Goal: Task Accomplishment & Management: Use online tool/utility

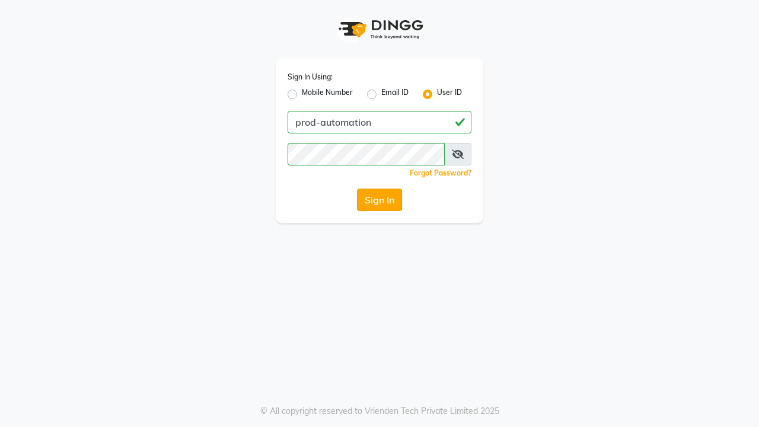
click at [379, 200] on button "Sign In" at bounding box center [379, 200] width 45 height 23
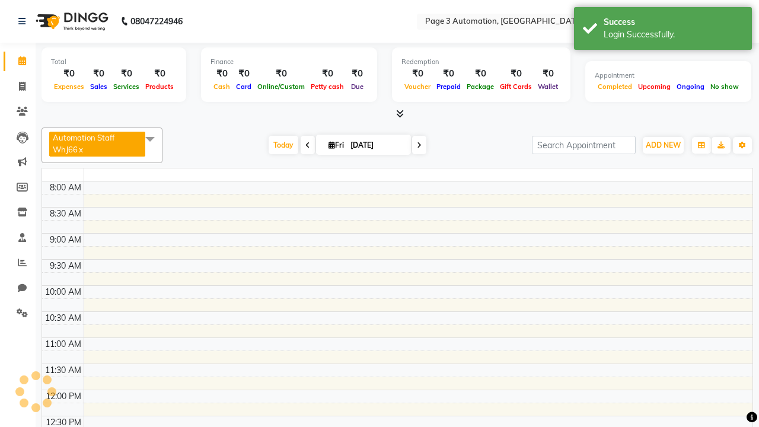
select select "en"
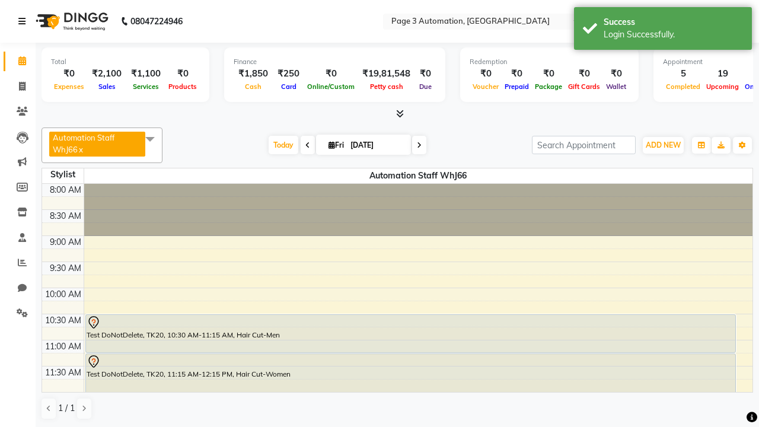
click at [24, 21] on icon at bounding box center [21, 21] width 7 height 8
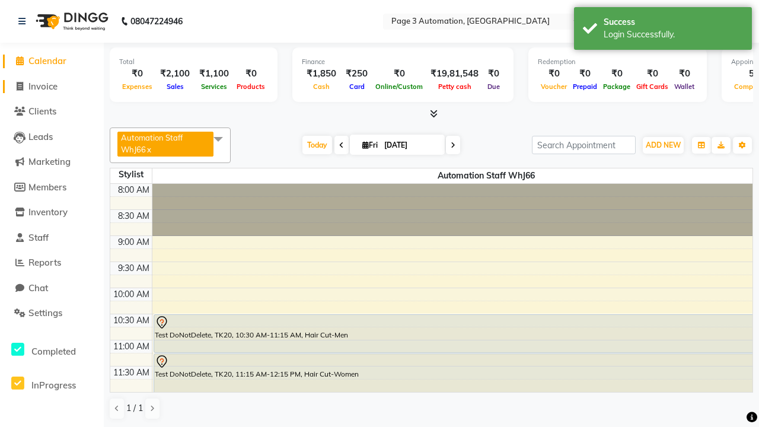
click at [52, 86] on span "Invoice" at bounding box center [42, 86] width 29 height 11
select select "service"
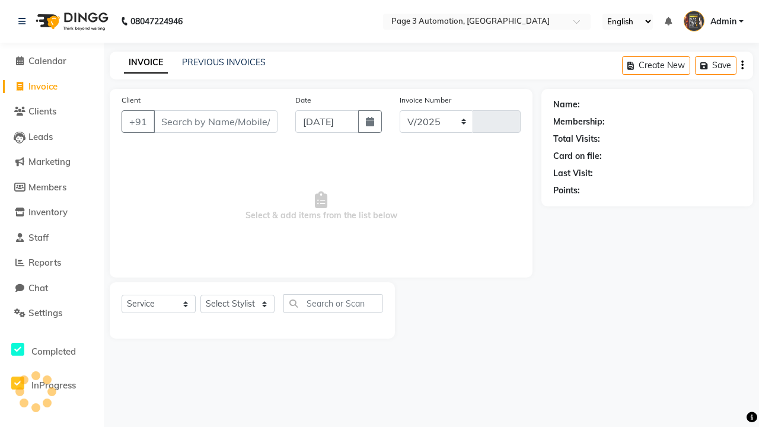
select select "2774"
type input "10114"
click at [24, 21] on icon at bounding box center [21, 21] width 7 height 8
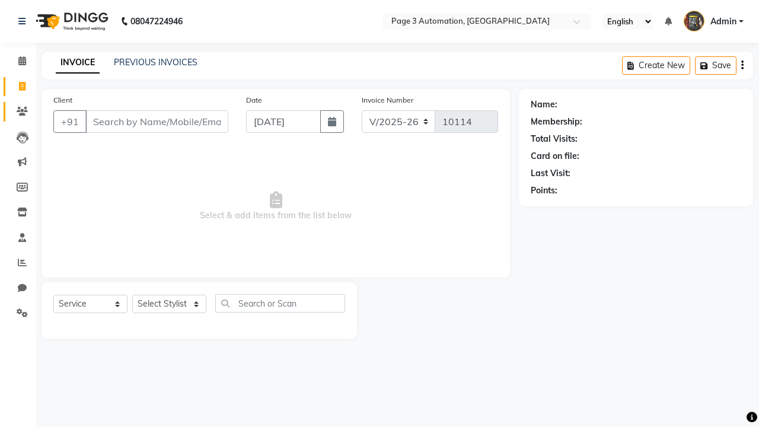
click at [18, 111] on icon at bounding box center [22, 111] width 11 height 9
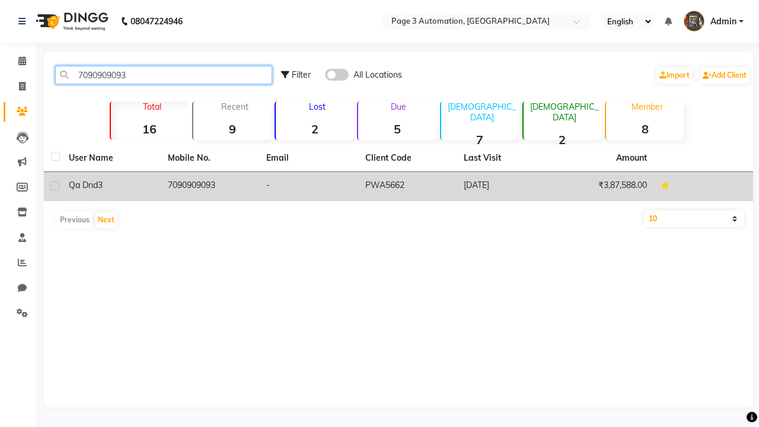
type input "7090909093"
click at [209, 186] on td "7090909093" at bounding box center [210, 186] width 99 height 29
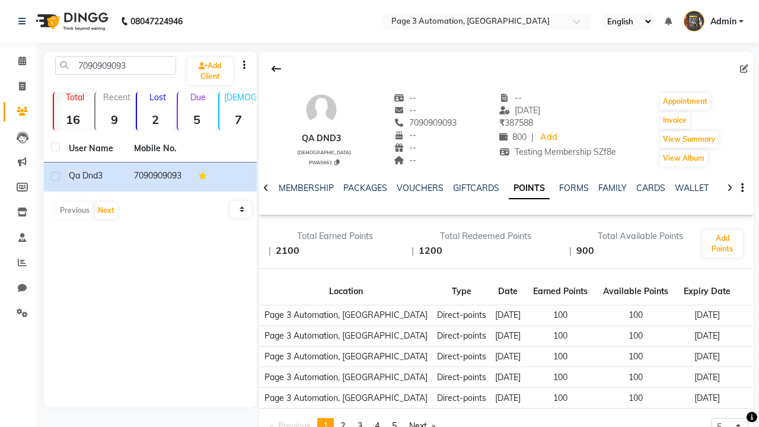
scroll to position [0, 229]
click at [722, 244] on button "Add Points" at bounding box center [723, 243] width 40 height 27
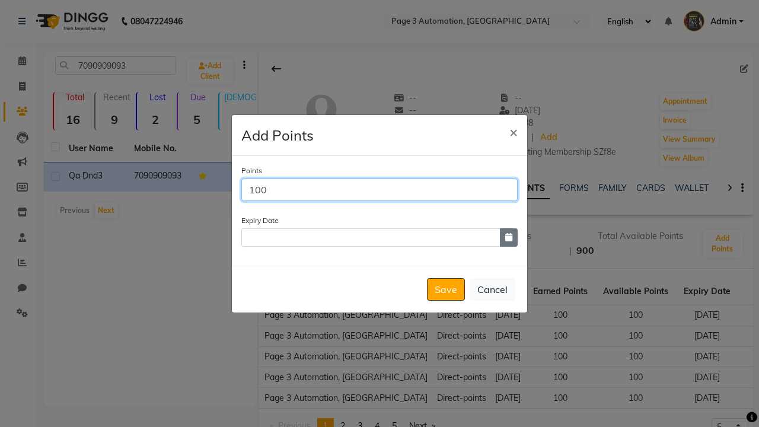
type input "100"
click at [509, 237] on icon "button" at bounding box center [508, 237] width 7 height 8
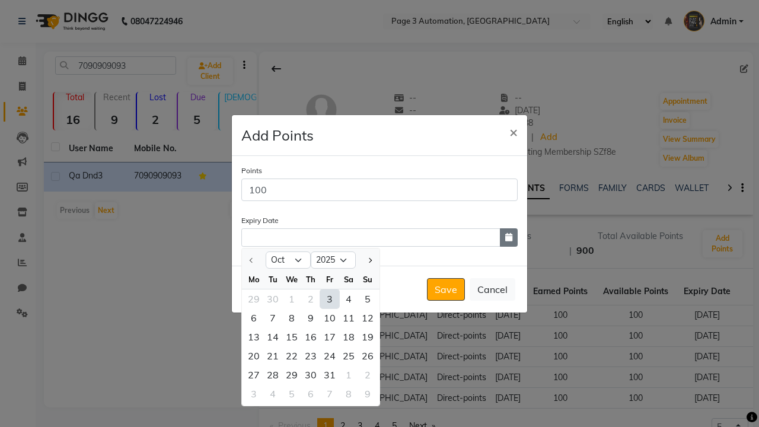
select select "12"
click at [330, 336] on div "19" at bounding box center [329, 336] width 19 height 19
type input "[DATE]"
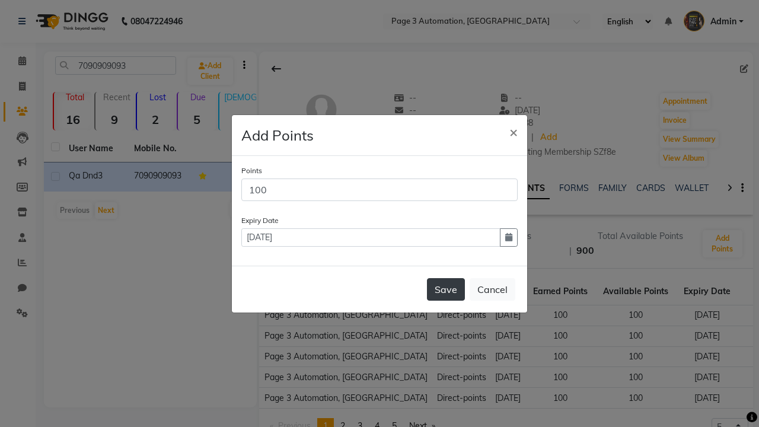
click at [446, 289] on button "Save" at bounding box center [446, 289] width 38 height 23
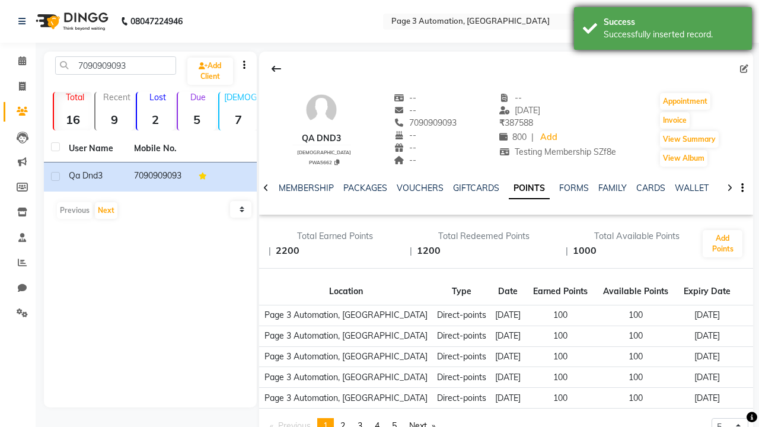
click at [663, 30] on div "Successfully inserted record." at bounding box center [673, 34] width 139 height 12
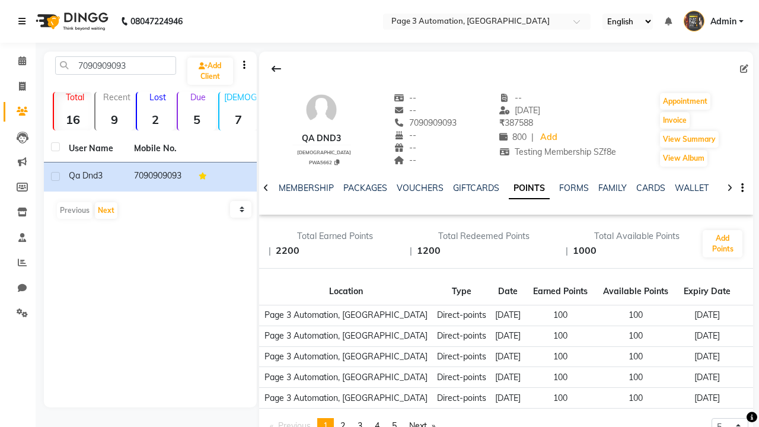
click at [24, 21] on icon at bounding box center [21, 21] width 7 height 8
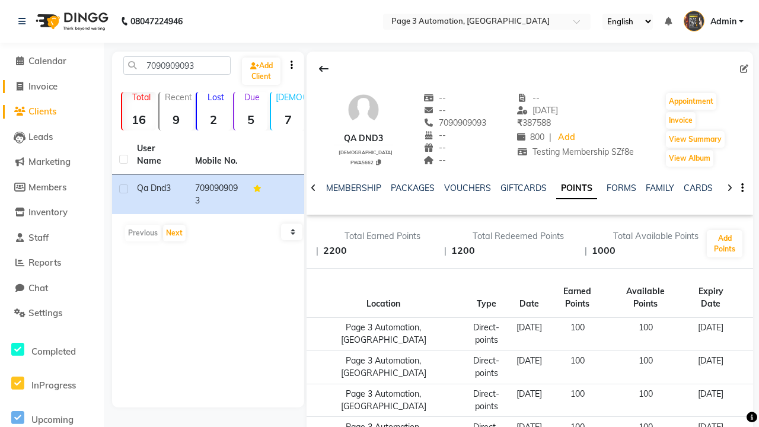
click at [52, 86] on span "Invoice" at bounding box center [42, 86] width 29 height 11
select select "service"
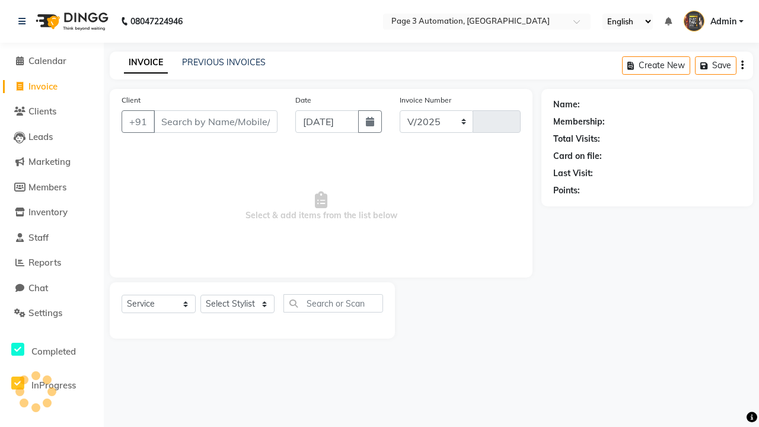
select select "2774"
type input "10114"
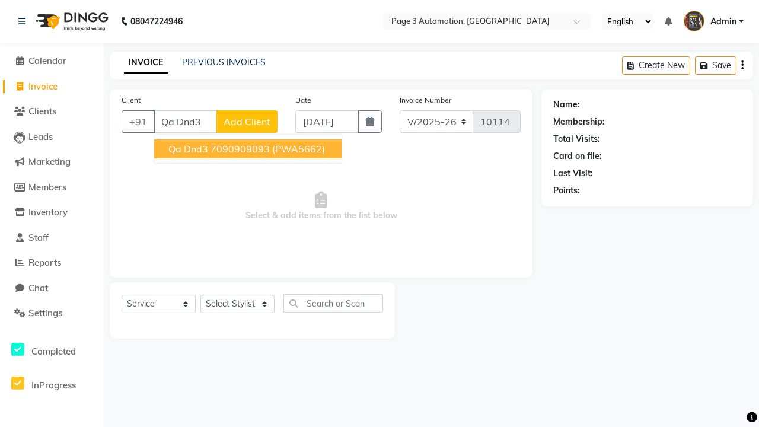
click at [249, 149] on ngb-highlight "7090909093" at bounding box center [239, 149] width 59 height 12
type input "7090909093"
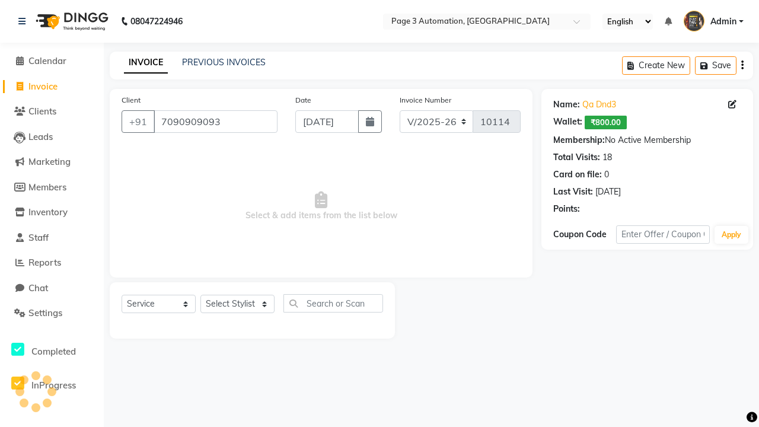
select select "93067"
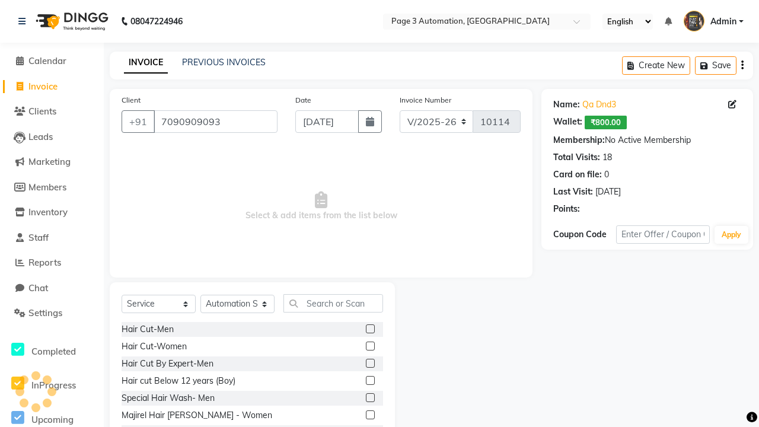
click at [369, 363] on label at bounding box center [370, 363] width 9 height 9
click at [369, 363] on input "checkbox" at bounding box center [370, 364] width 8 height 8
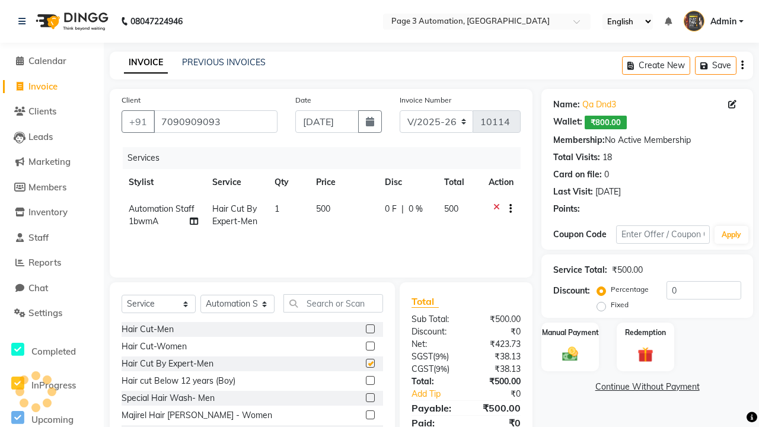
checkbox input "false"
click at [645, 332] on label "Redemption" at bounding box center [645, 331] width 43 height 11
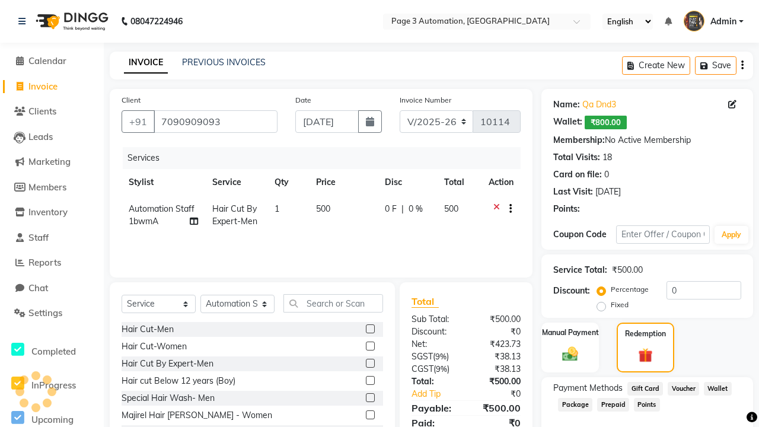
click at [646, 404] on span "Points" at bounding box center [647, 405] width 26 height 14
click at [713, 21] on span "Admin" at bounding box center [723, 21] width 26 height 12
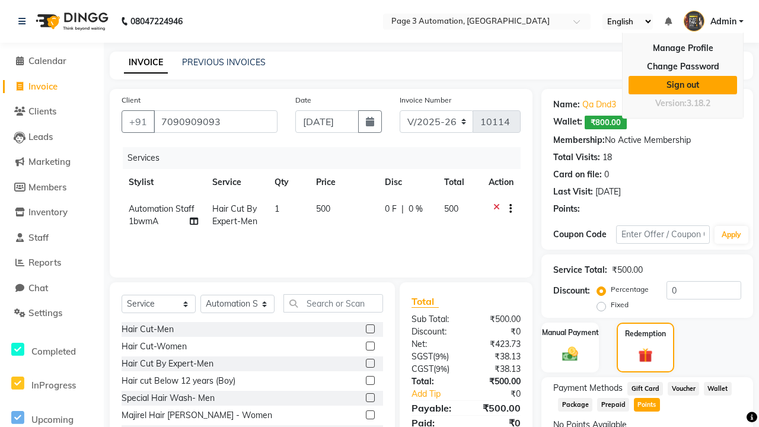
click at [682, 85] on link "Sign out" at bounding box center [682, 85] width 108 height 18
